Goal: Task Accomplishment & Management: Complete application form

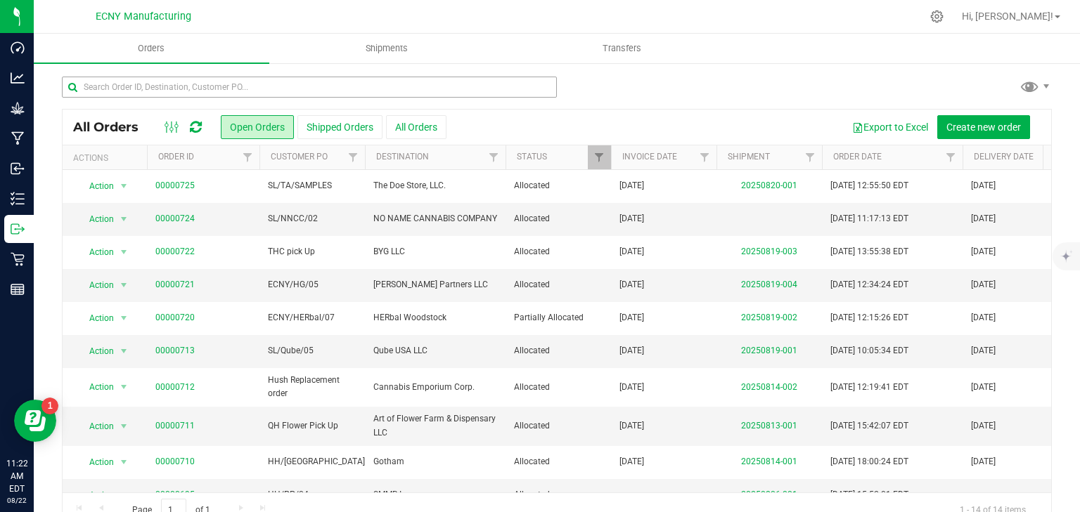
drag, startPoint x: 349, startPoint y: 75, endPoint x: 349, endPoint y: 86, distance: 11.2
click at [349, 75] on div "All Orders Open Orders Shipped Orders All Orders Export to Excel Create new ord…" at bounding box center [557, 301] width 1046 height 479
click at [415, 125] on button "All Orders" at bounding box center [416, 127] width 60 height 24
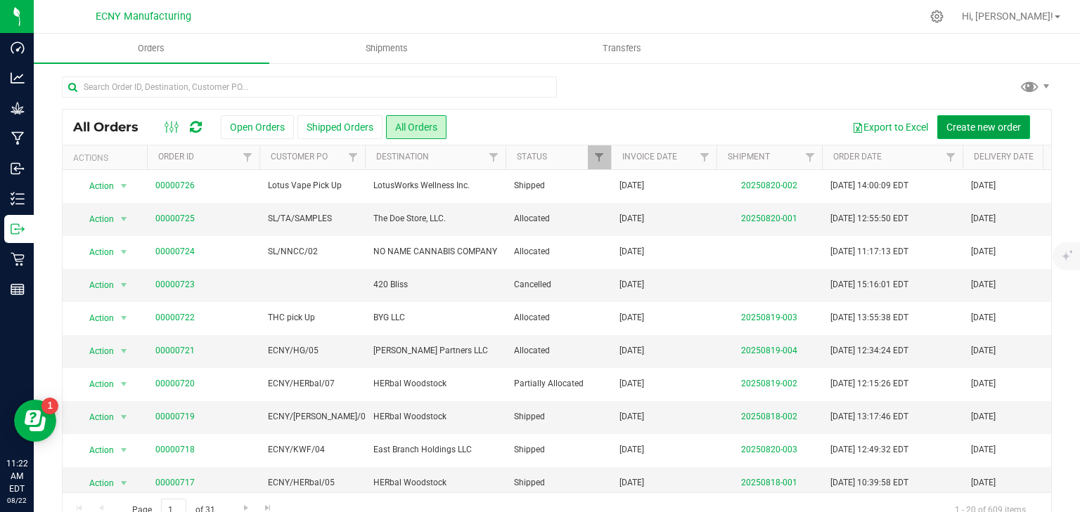
click at [980, 123] on span "Create new order" at bounding box center [983, 127] width 75 height 11
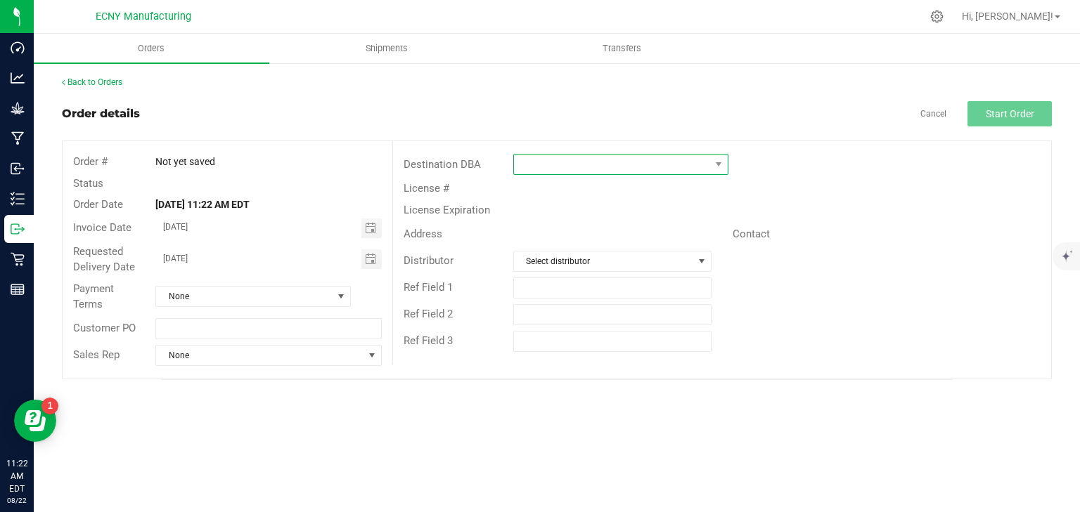
click at [549, 168] on span at bounding box center [612, 165] width 196 height 20
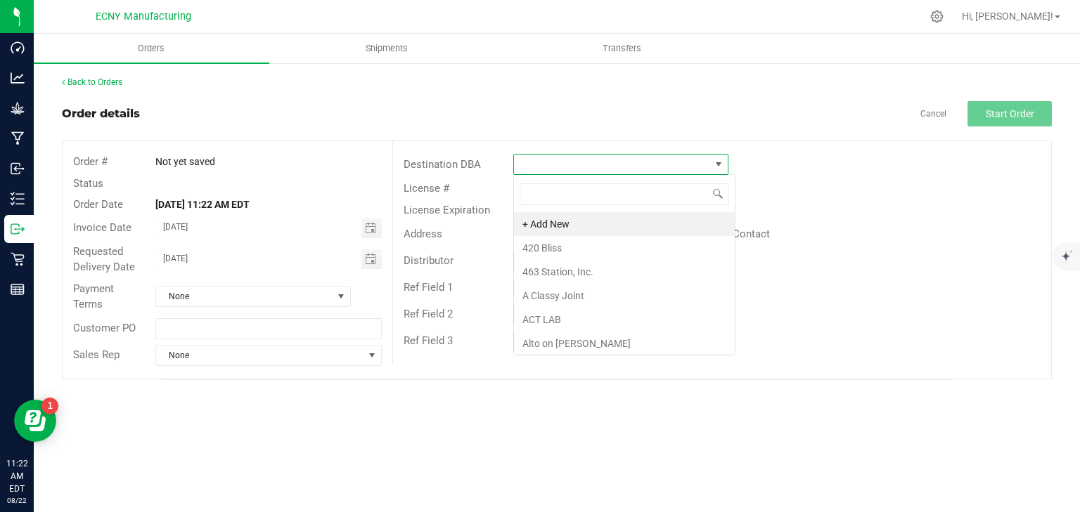
scroll to position [20, 215]
type input "qual"
click at [588, 226] on li "Quality High" at bounding box center [621, 224] width 214 height 24
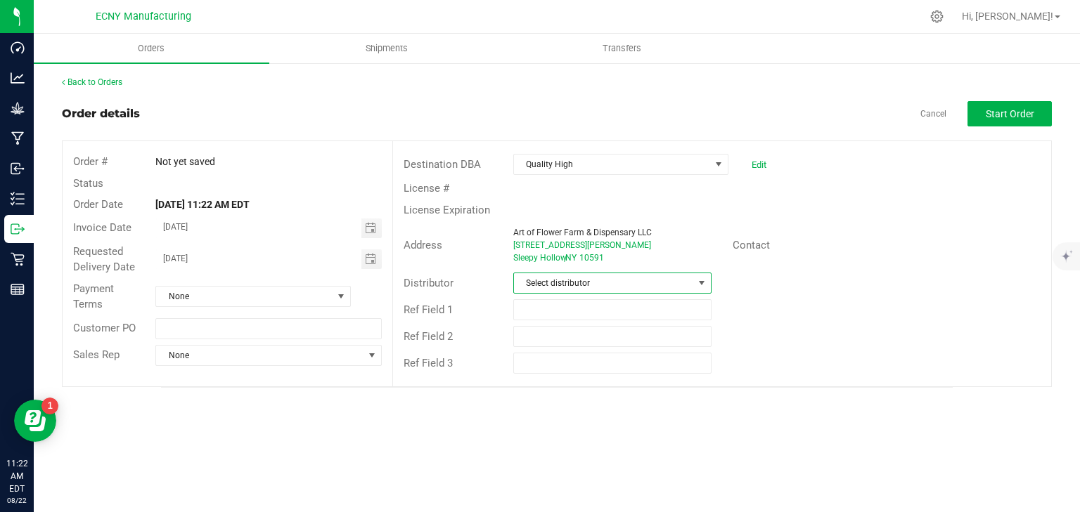
click at [559, 280] on span "Select distributor" at bounding box center [603, 283] width 179 height 20
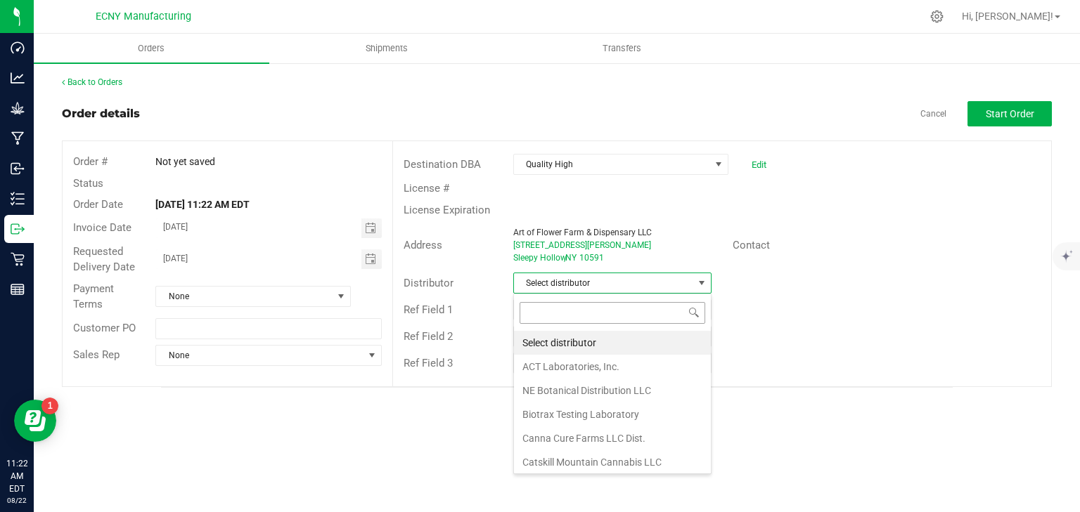
scroll to position [20, 198]
type input "ec"
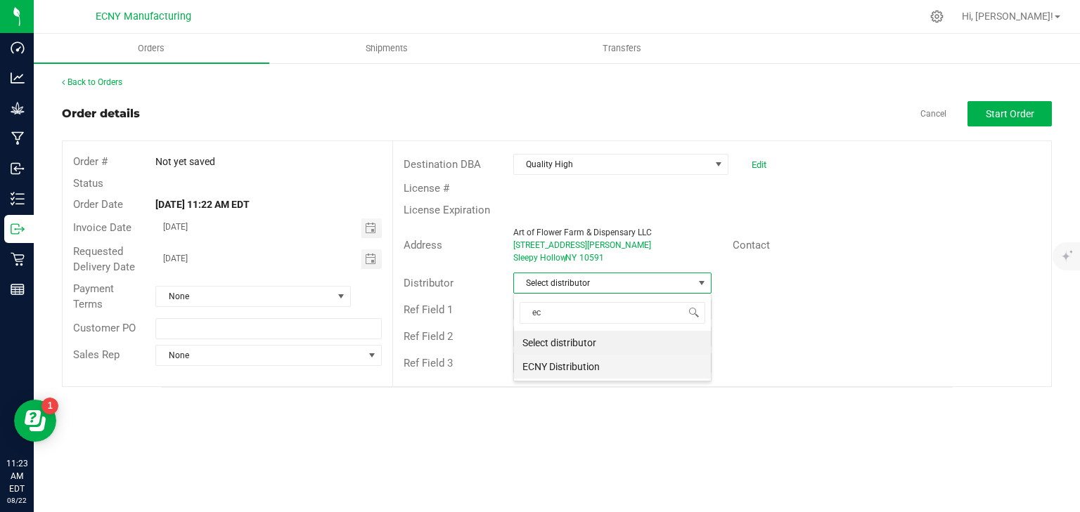
click at [596, 371] on li "ECNY Distribution" at bounding box center [612, 367] width 197 height 24
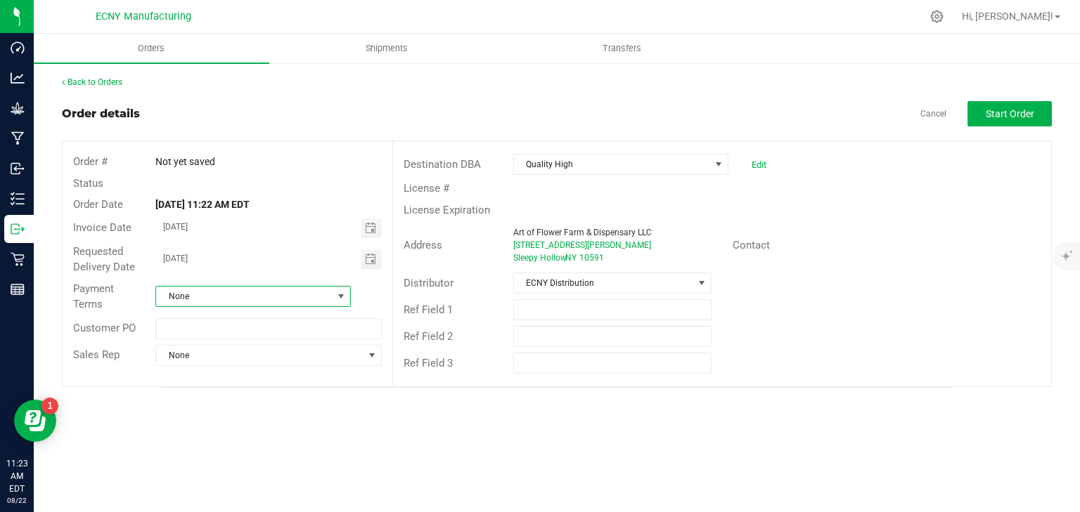
click at [235, 292] on span "None" at bounding box center [244, 297] width 176 height 20
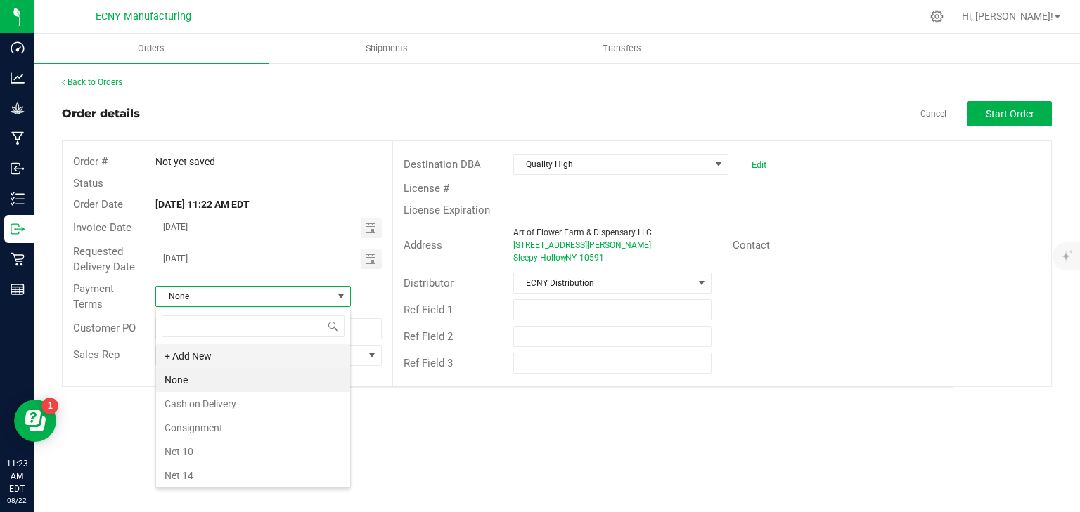
scroll to position [20, 195]
click at [198, 381] on li "None" at bounding box center [253, 380] width 194 height 24
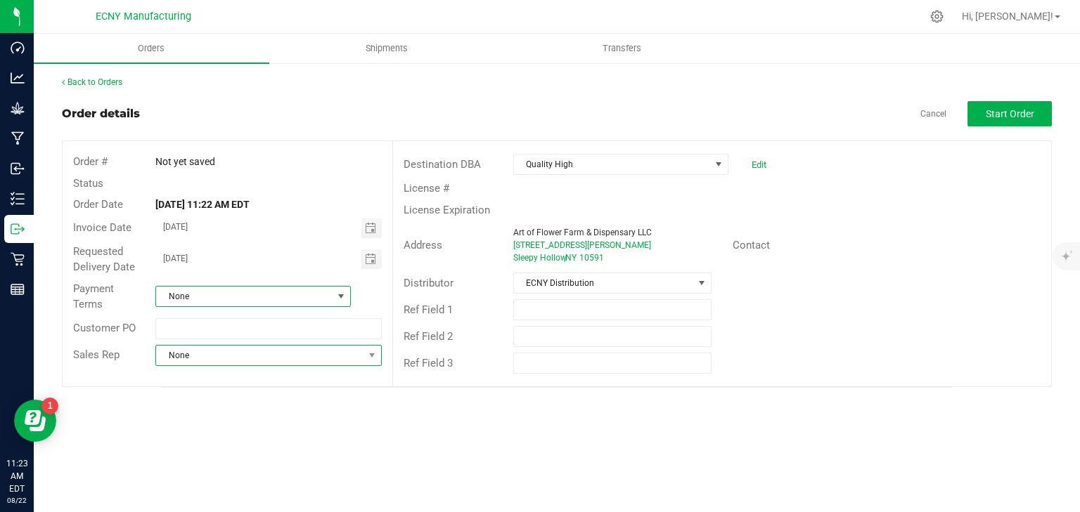
click at [185, 357] on span "None" at bounding box center [259, 356] width 207 height 20
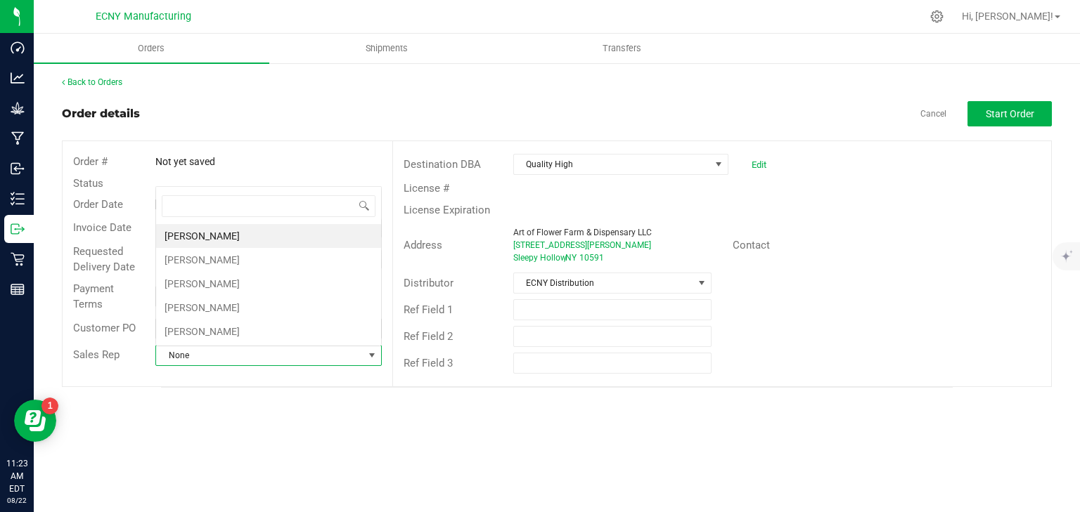
scroll to position [20, 224]
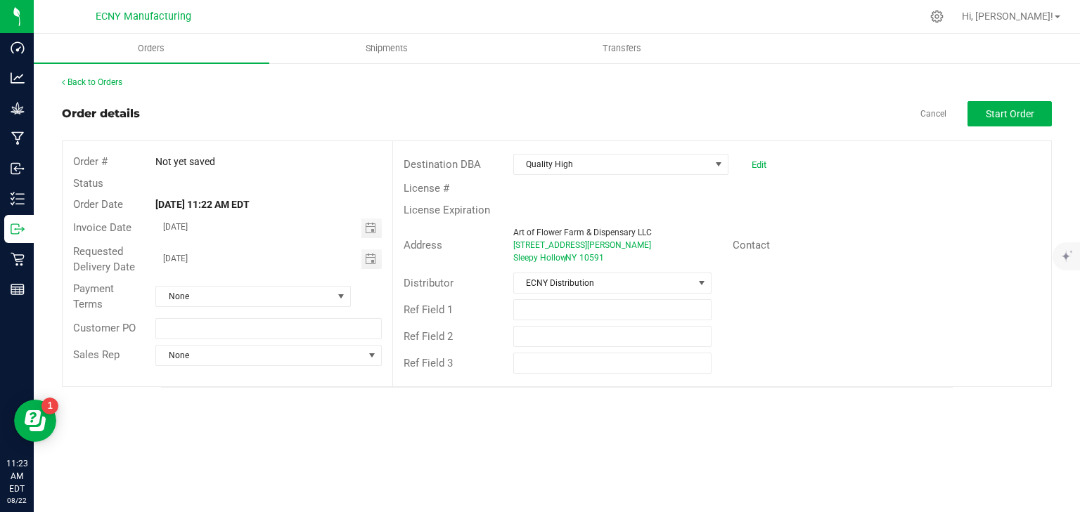
click at [238, 392] on div "Back to Orders Order details Cancel Start Order Order # Not yet saved Status Or…" at bounding box center [557, 232] width 1046 height 340
click at [1001, 115] on span "Start Order" at bounding box center [1009, 113] width 48 height 11
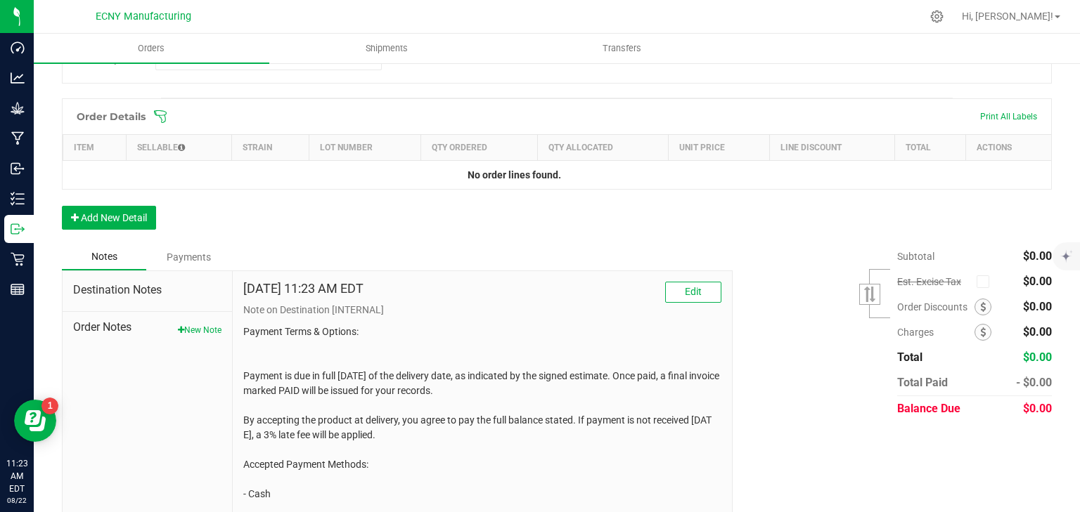
scroll to position [337, 0]
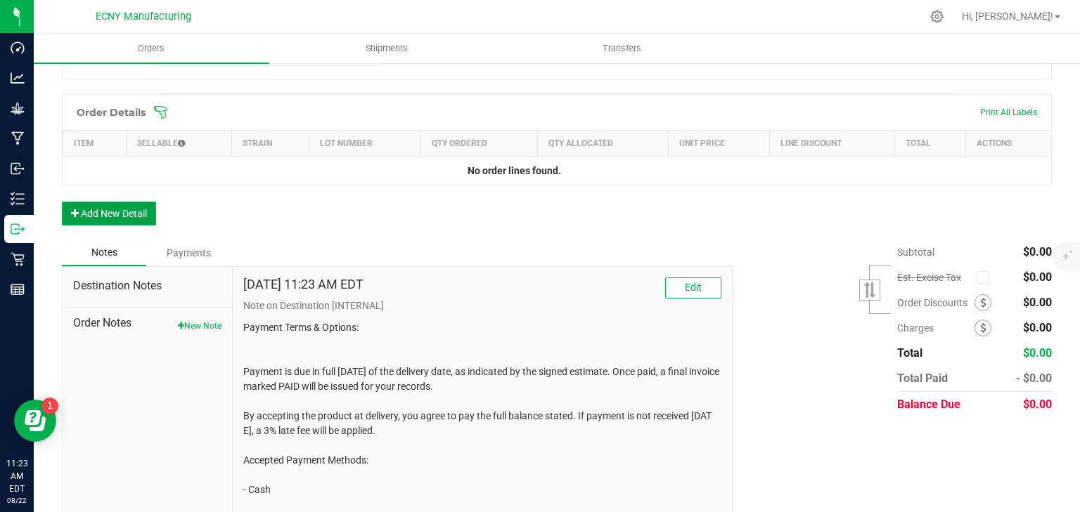
click at [142, 205] on button "Add New Detail" at bounding box center [109, 214] width 94 height 24
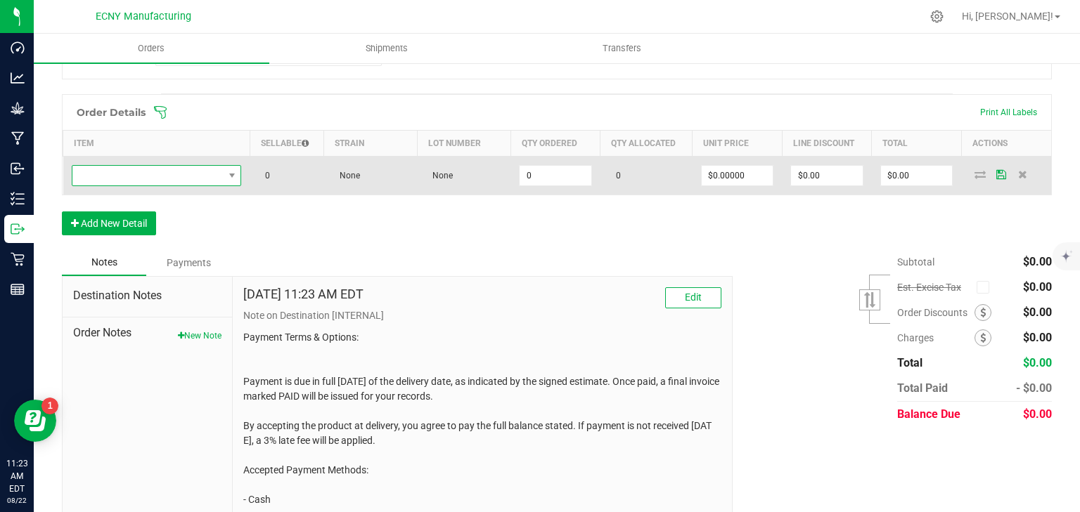
click at [148, 183] on span "NO DATA FOUND" at bounding box center [147, 176] width 151 height 20
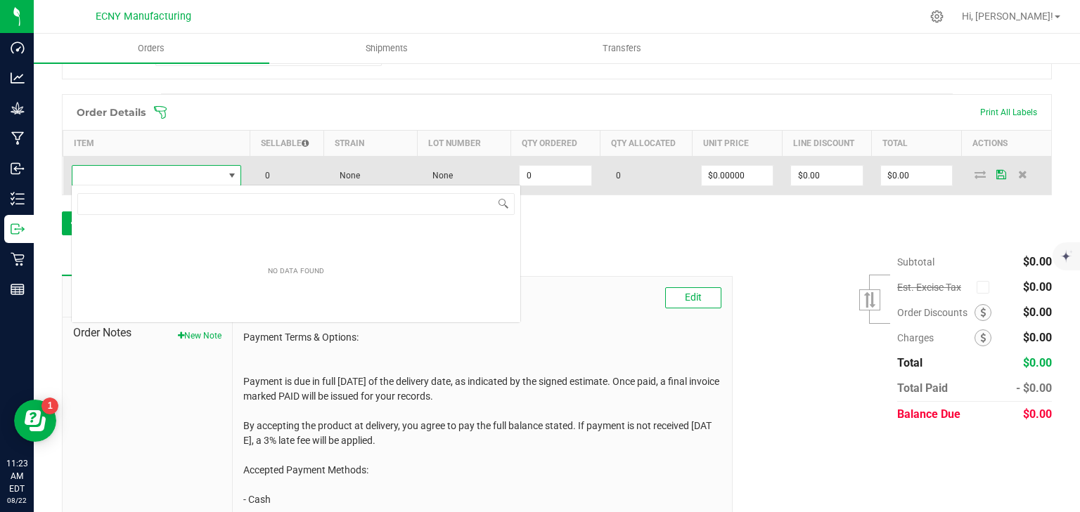
scroll to position [20, 168]
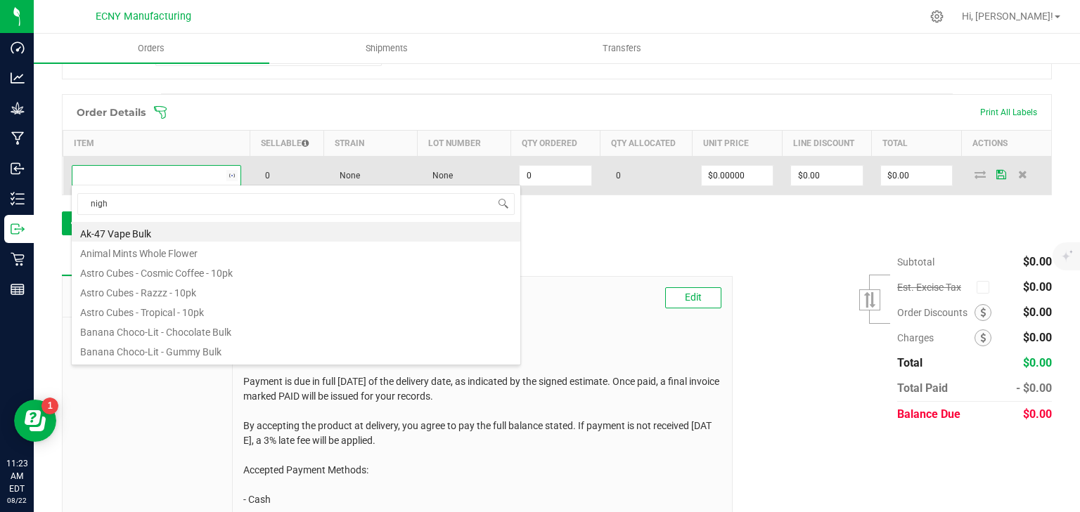
type input "night"
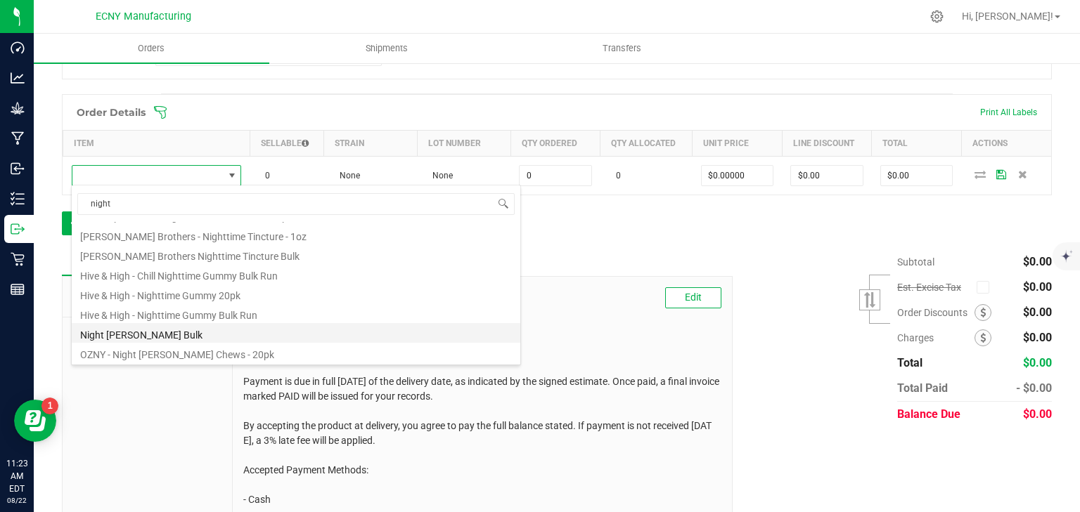
scroll to position [0, 0]
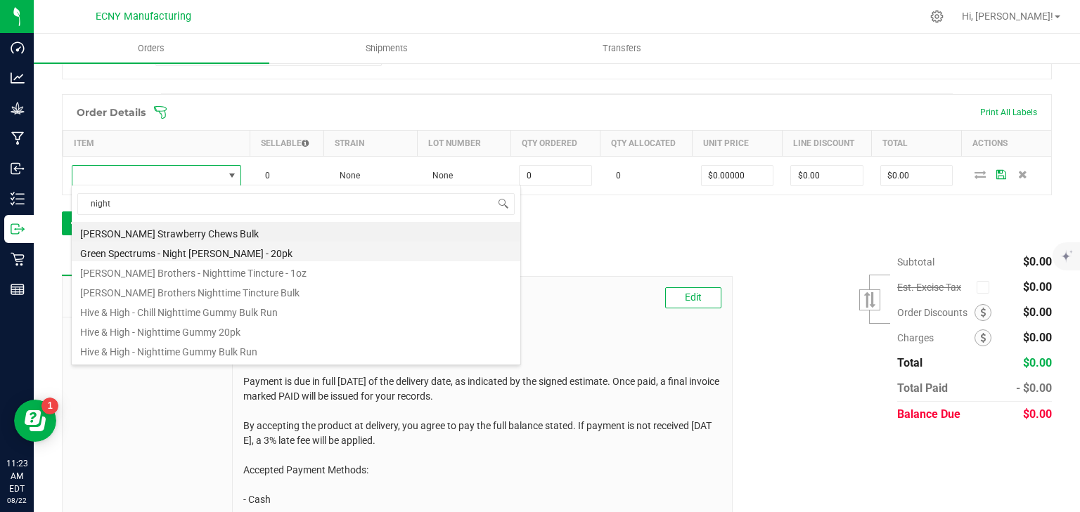
click at [267, 257] on li "Green Spectrums - Night [PERSON_NAME] - 20pk" at bounding box center [296, 252] width 448 height 20
type input "0 ea"
type input "$10.00000"
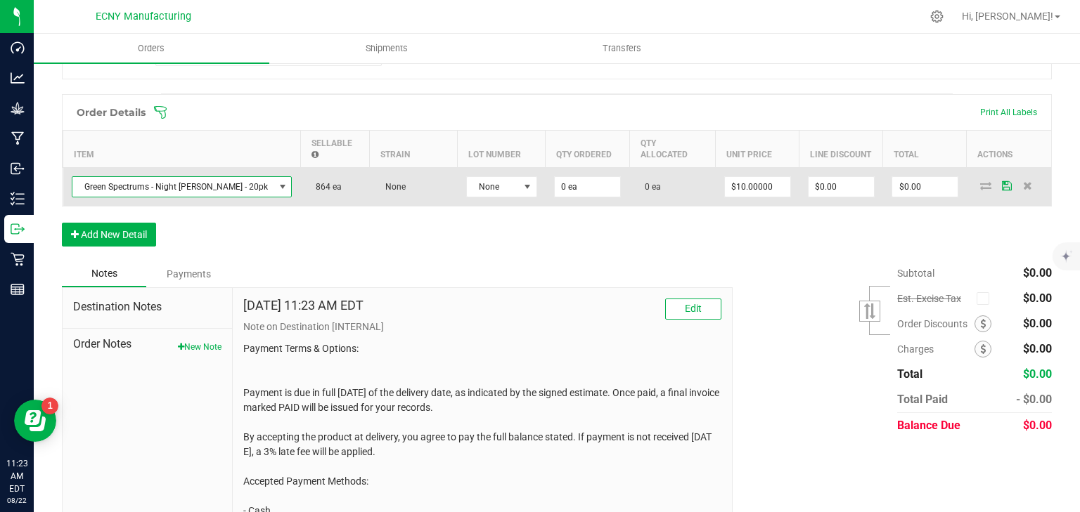
click at [491, 167] on td "None" at bounding box center [502, 186] width 88 height 39
click at [486, 177] on span "None" at bounding box center [493, 187] width 52 height 20
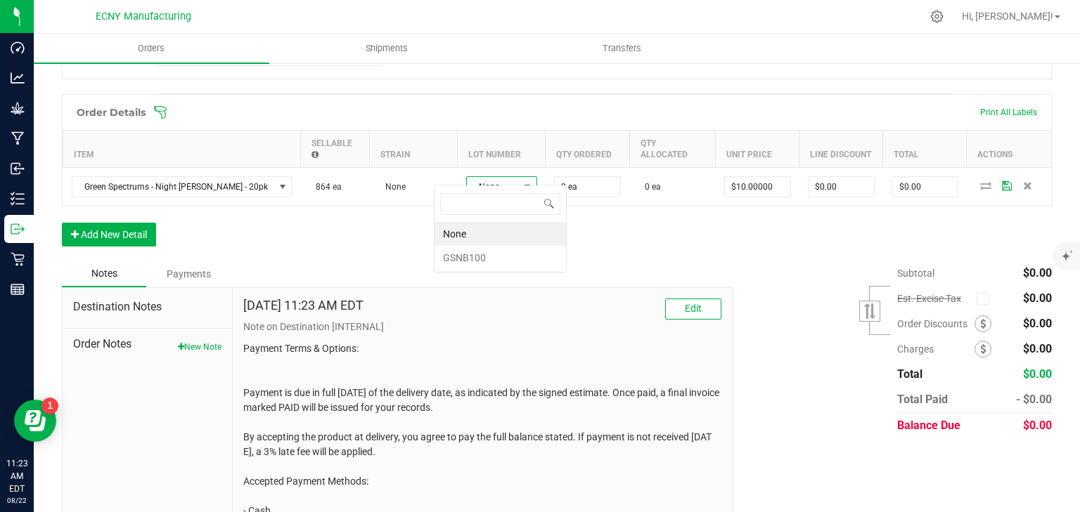
scroll to position [20, 74]
click at [471, 260] on li "GSNB100" at bounding box center [499, 258] width 131 height 24
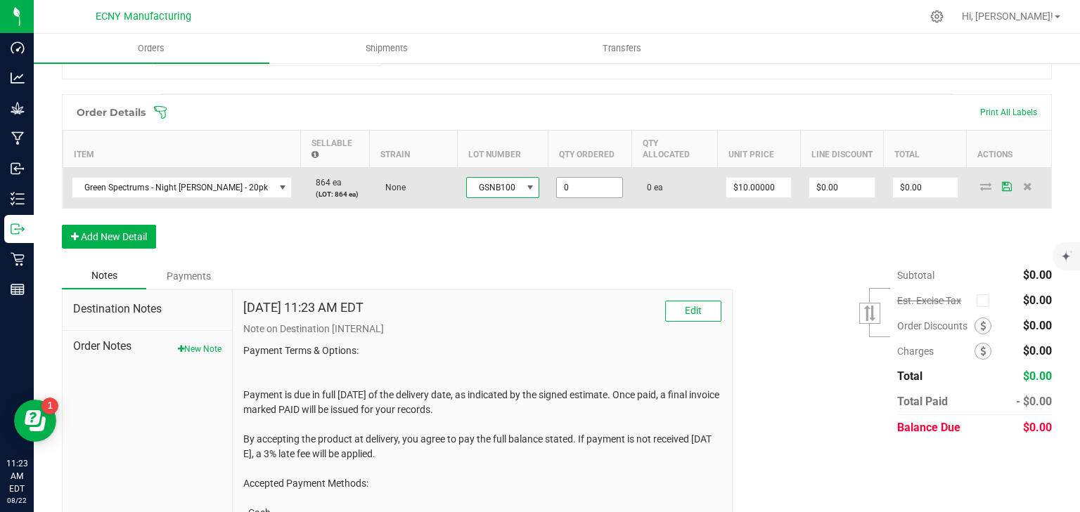
click at [570, 178] on input "0" at bounding box center [589, 188] width 65 height 20
type input "100 ea"
type input "10"
type input "$1,000.00"
type input "0"
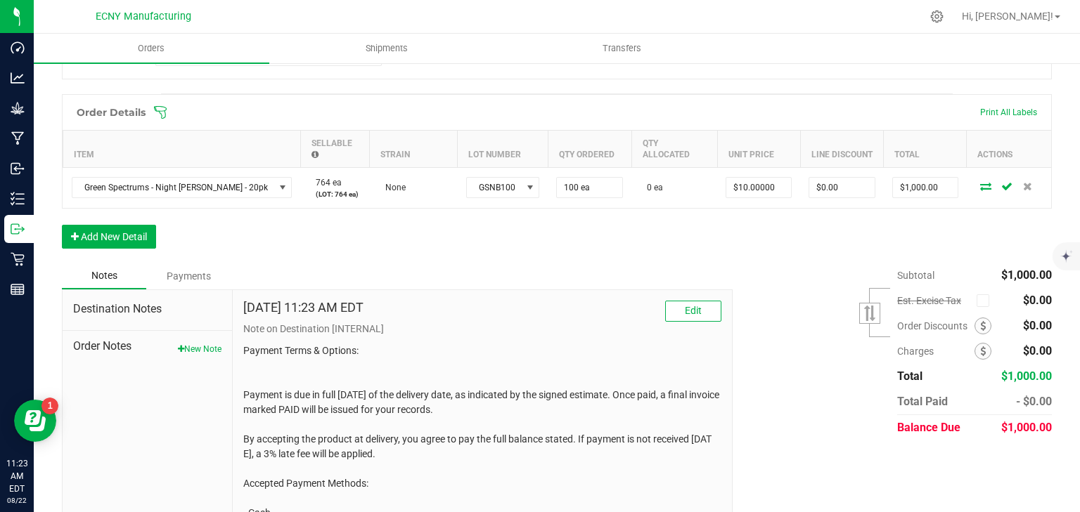
click at [654, 215] on div "Order Details Print All Labels Item Sellable Strain Lot Number Qty Ordered Qty …" at bounding box center [557, 178] width 990 height 169
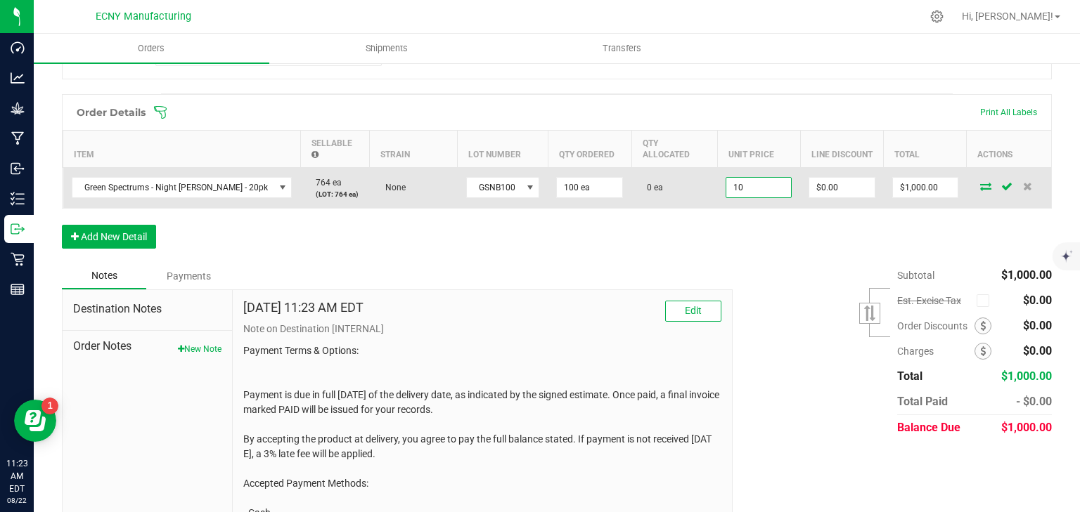
click at [745, 178] on input "10" at bounding box center [758, 188] width 65 height 20
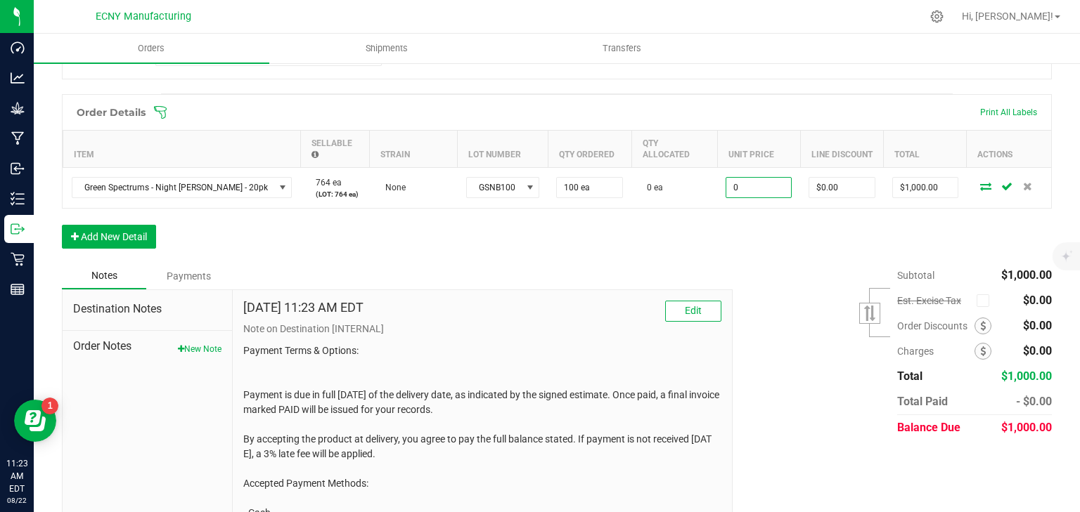
type input "$0.00000"
type input "$0.00"
click at [683, 290] on div "[DATE] 11:23 AM EDT Edit Note on Destination [INTERNAL]" at bounding box center [482, 499] width 499 height 418
click at [685, 305] on span "Edit" at bounding box center [693, 310] width 17 height 11
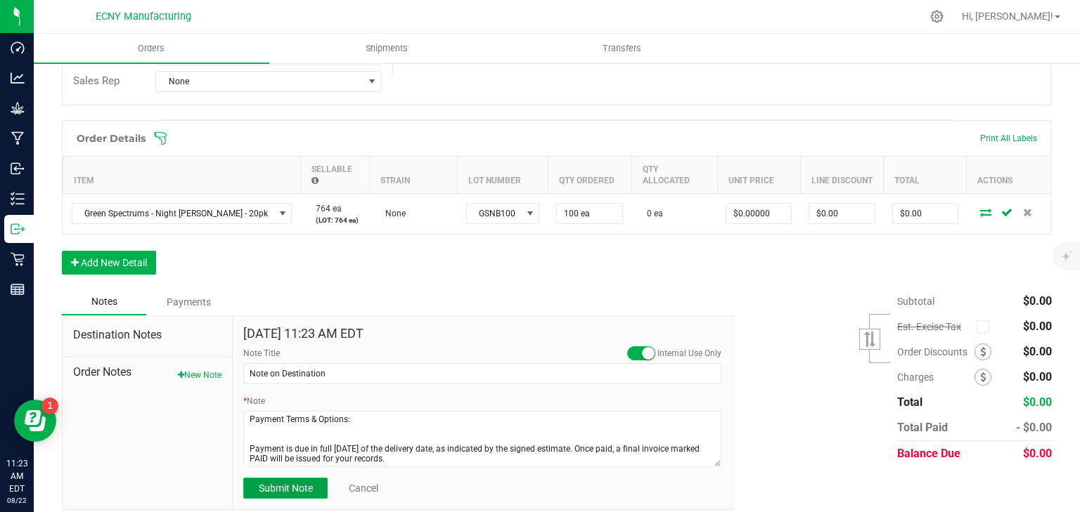
click at [282, 483] on span "Submit Note" at bounding box center [286, 488] width 54 height 11
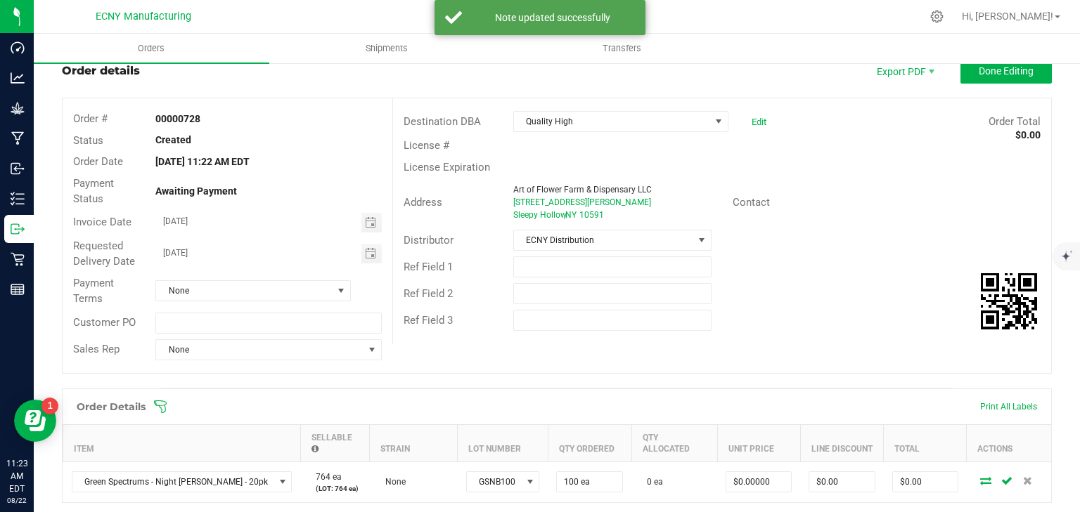
scroll to position [0, 0]
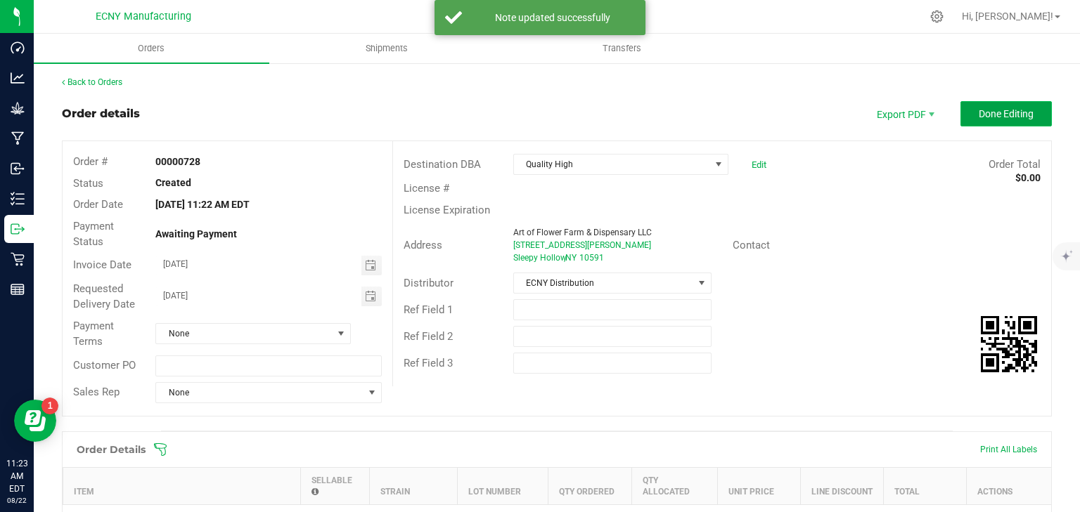
click at [1011, 107] on button "Done Editing" at bounding box center [1005, 113] width 91 height 25
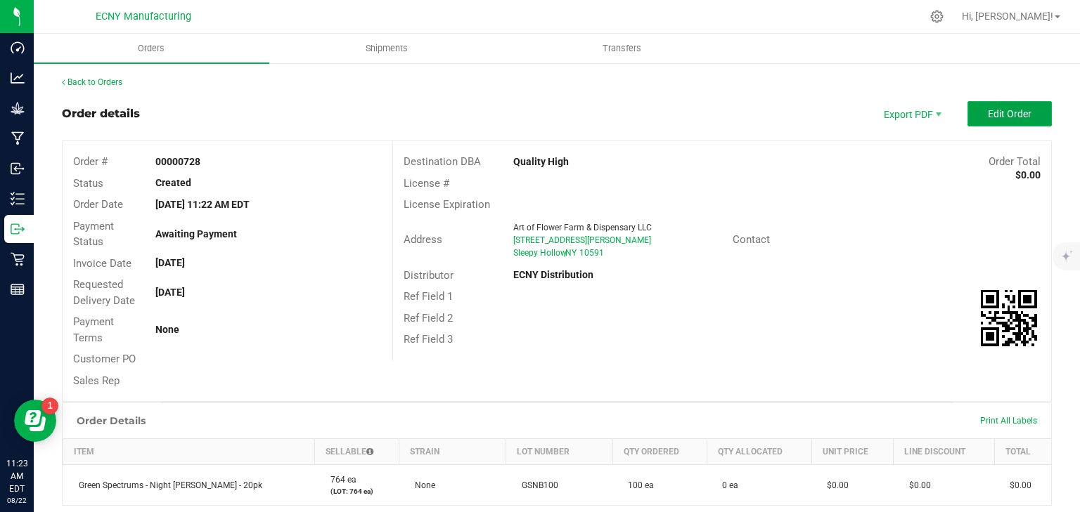
click at [1018, 117] on span "Edit Order" at bounding box center [1010, 113] width 44 height 11
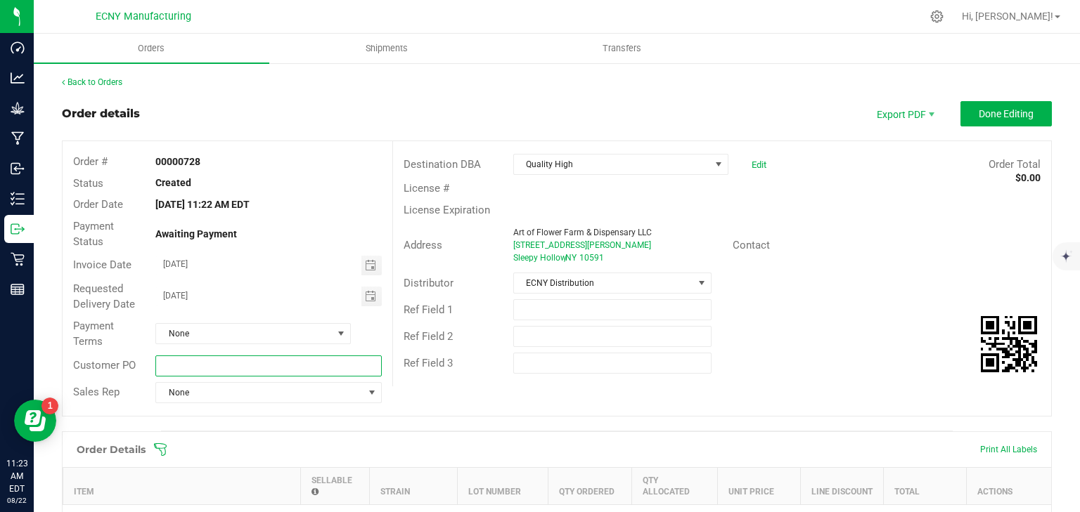
click at [182, 368] on input "text" at bounding box center [268, 366] width 226 height 21
type input "Q"
type input "ECNY/QH/03"
click at [981, 113] on span "Done Editing" at bounding box center [1005, 113] width 55 height 11
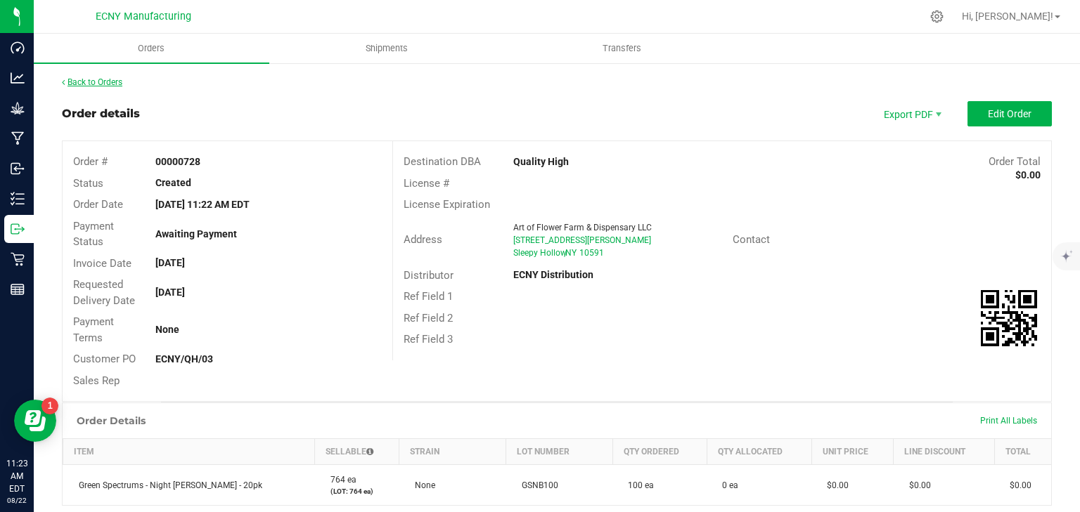
click at [104, 77] on link "Back to Orders" at bounding box center [92, 82] width 60 height 10
